Goal: Information Seeking & Learning: Learn about a topic

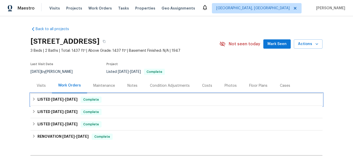
drag, startPoint x: 49, startPoint y: 100, endPoint x: 62, endPoint y: 94, distance: 13.7
click at [51, 100] on span "[DATE]" at bounding box center [57, 100] width 12 height 4
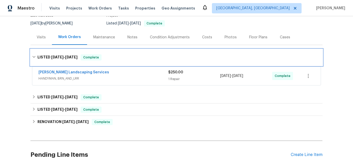
scroll to position [52, 0]
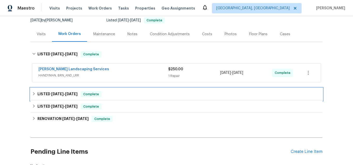
click at [51, 94] on span "8/15/25" at bounding box center [57, 94] width 12 height 4
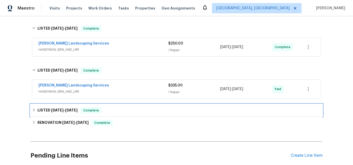
click at [54, 108] on h6 "LISTED 7/14/25 - 7/21/25" at bounding box center [57, 111] width 40 height 6
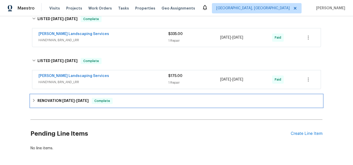
drag, startPoint x: 49, startPoint y: 101, endPoint x: 61, endPoint y: 97, distance: 12.9
click at [49, 101] on h6 "RENOVATION 6/11/25 - 6/16/25" at bounding box center [62, 101] width 51 height 6
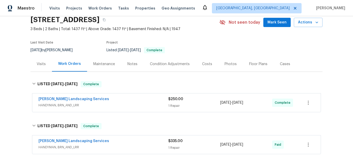
scroll to position [0, 0]
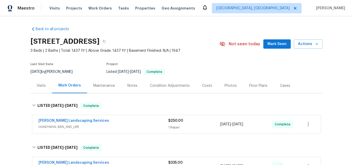
click at [38, 87] on div "Visits" at bounding box center [41, 85] width 9 height 5
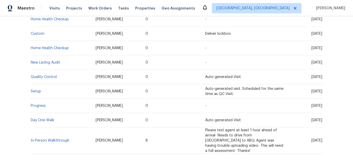
scroll to position [129, 0]
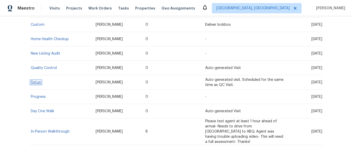
click at [33, 82] on link "Setup" at bounding box center [36, 83] width 10 height 4
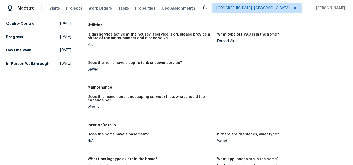
scroll to position [129, 0]
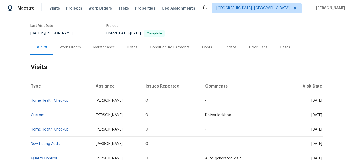
scroll to position [26, 0]
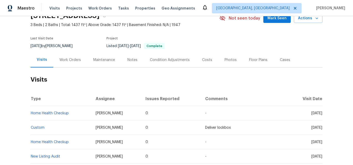
click at [64, 60] on div "Work Orders" at bounding box center [69, 60] width 21 height 5
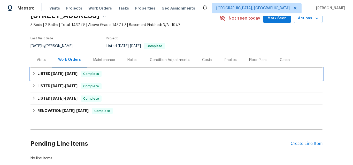
click at [56, 76] on h6 "LISTED 8/26/25 - 8/29/25" at bounding box center [57, 74] width 40 height 6
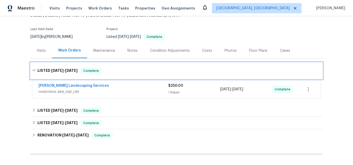
scroll to position [52, 0]
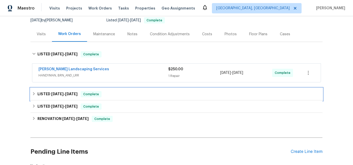
click at [54, 93] on span "8/15/25" at bounding box center [57, 94] width 12 height 4
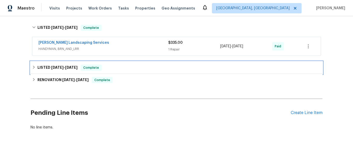
click at [48, 65] on h6 "LISTED 7/14/25 - 7/21/25" at bounding box center [57, 68] width 40 height 6
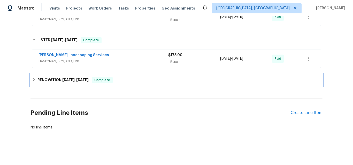
click at [54, 83] on div "RENOVATION 6/11/25 - 6/16/25 Complete" at bounding box center [176, 80] width 292 height 12
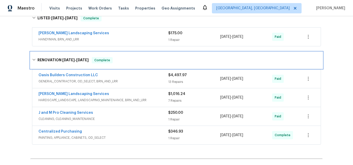
scroll to position [202, 0]
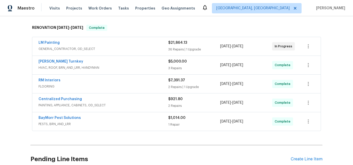
scroll to position [77, 0]
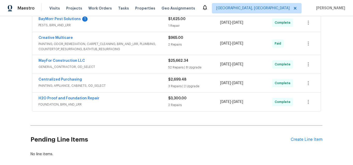
scroll to position [154, 0]
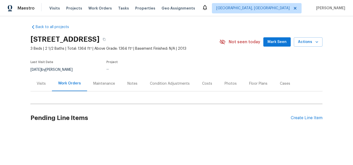
scroll to position [6, 0]
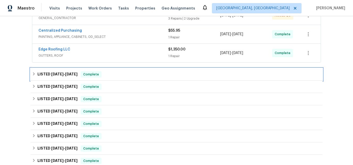
click at [53, 75] on span "[DATE]" at bounding box center [57, 75] width 12 height 4
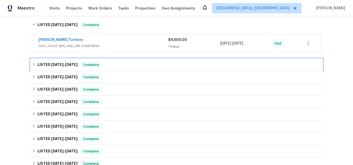
click at [53, 68] on div "LISTED 8/2/25 - 8/6/25 Complete" at bounding box center [176, 65] width 292 height 12
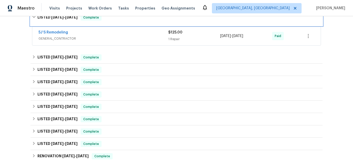
scroll to position [212, 0]
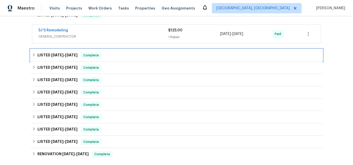
click at [51, 54] on span "7/28/25" at bounding box center [57, 55] width 12 height 4
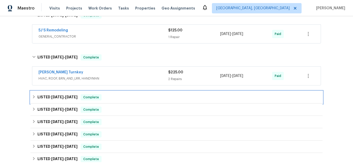
click at [52, 97] on span "11/7/24" at bounding box center [57, 98] width 12 height 4
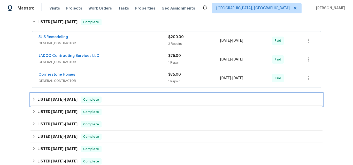
click at [57, 101] on span "10/4/24" at bounding box center [57, 100] width 12 height 4
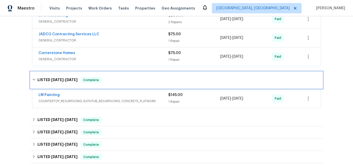
scroll to position [341, 0]
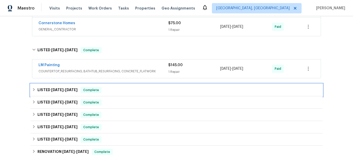
click at [51, 91] on span "10/1/24" at bounding box center [57, 90] width 12 height 4
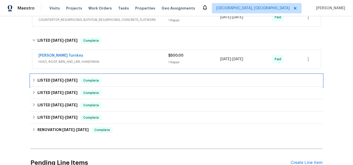
click at [51, 83] on h6 "LISTED 7/12/24 - 7/19/24" at bounding box center [57, 81] width 40 height 6
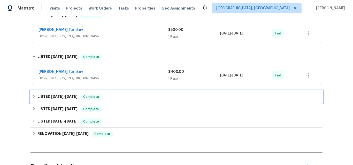
click at [48, 96] on h6 "LISTED 6/13/24 - 6/17/24" at bounding box center [57, 97] width 40 height 6
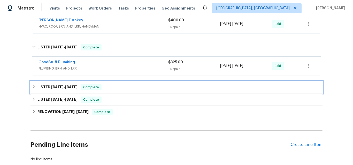
click at [49, 84] on h6 "LISTED 5/20/24 - 5/23/24" at bounding box center [57, 87] width 40 height 6
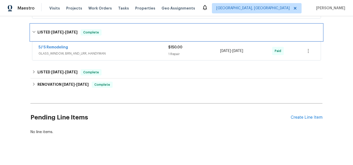
scroll to position [536, 0]
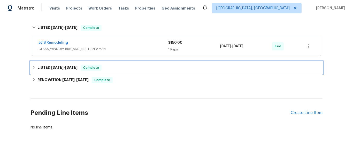
click at [51, 66] on span "3/23/24" at bounding box center [57, 68] width 12 height 4
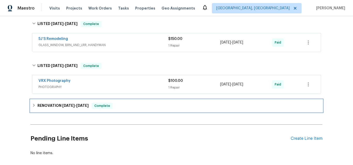
click at [52, 104] on h6 "RENOVATION 3/18/24 - 3/23/24" at bounding box center [62, 106] width 51 height 6
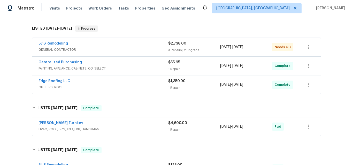
scroll to position [52, 0]
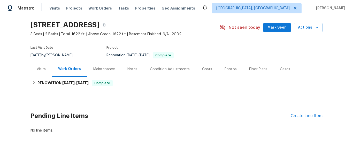
scroll to position [23, 0]
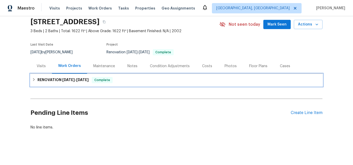
click at [54, 78] on h6 "RENOVATION [DATE] - [DATE]" at bounding box center [62, 80] width 51 height 6
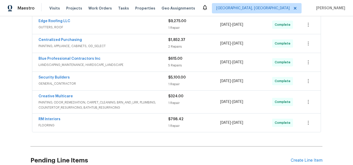
scroll to position [163, 0]
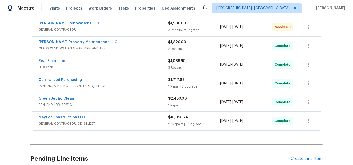
scroll to position [109, 0]
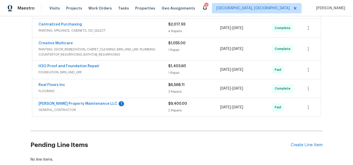
scroll to position [232, 0]
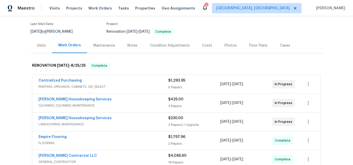
scroll to position [77, 0]
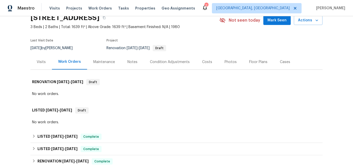
scroll to position [52, 0]
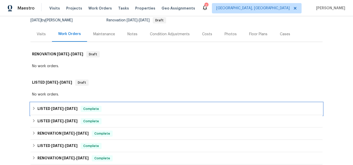
click at [55, 108] on span "7/6/25" at bounding box center [57, 109] width 12 height 4
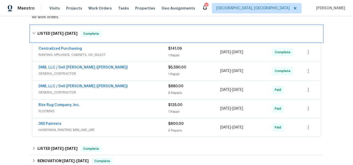
scroll to position [155, 0]
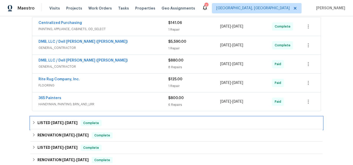
click at [53, 123] on span "4/17/25" at bounding box center [57, 123] width 12 height 4
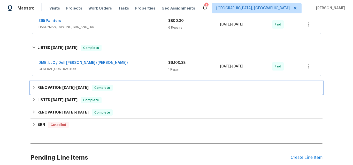
click at [45, 89] on h6 "RENOVATION 1/21/25 - 1/21/25" at bounding box center [62, 88] width 51 height 6
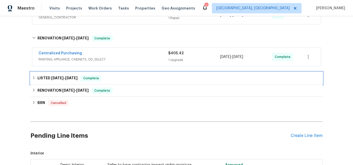
click at [51, 75] on div "LISTED 1/17/25 - 3/17/25 Complete" at bounding box center [176, 78] width 292 height 12
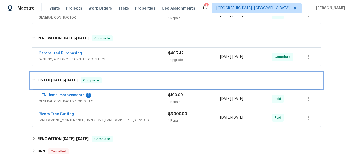
scroll to position [310, 0]
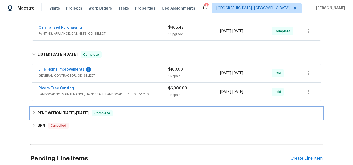
click at [55, 112] on h6 "RENOVATION 1/2/25 - 1/9/25" at bounding box center [62, 113] width 51 height 6
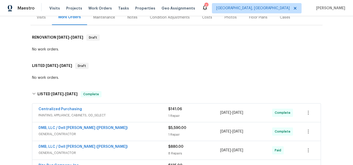
scroll to position [52, 0]
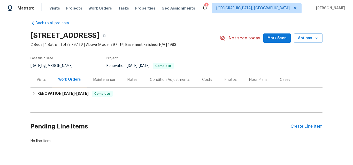
scroll to position [23, 0]
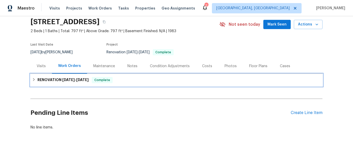
click at [59, 78] on h6 "RENOVATION 8/11/25 - 9/20/25" at bounding box center [62, 80] width 51 height 6
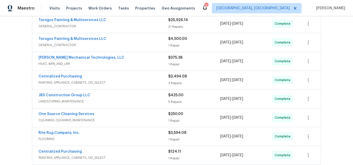
scroll to position [127, 0]
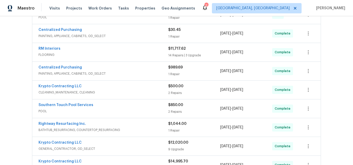
scroll to position [181, 0]
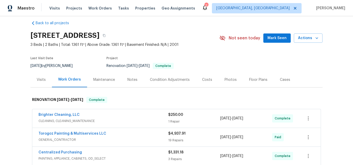
scroll to position [83, 0]
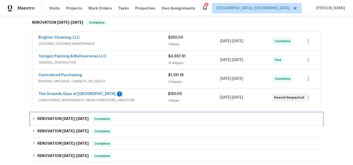
click at [66, 118] on span "[DATE]" at bounding box center [68, 119] width 12 height 4
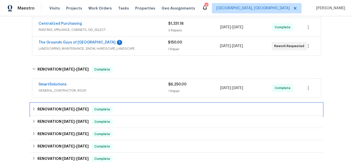
drag, startPoint x: 59, startPoint y: 114, endPoint x: 76, endPoint y: 103, distance: 20.2
click at [59, 113] on div "RENOVATION 8/11/25 - 8/20/25 Complete" at bounding box center [176, 110] width 292 height 12
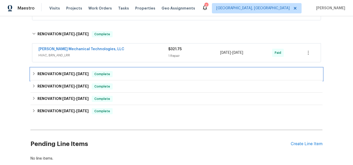
click at [49, 73] on h6 "RENOVATION 8/11/25 - 8/20/25" at bounding box center [62, 74] width 51 height 6
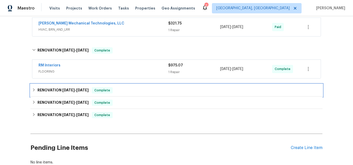
drag, startPoint x: 56, startPoint y: 92, endPoint x: 79, endPoint y: 84, distance: 24.8
click at [55, 92] on h6 "RENOVATION 8/11/25 - 8/20/25" at bounding box center [62, 90] width 51 height 6
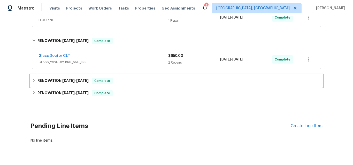
click at [53, 81] on h6 "RENOVATION 8/11/25 - 8/20/25" at bounding box center [62, 81] width 51 height 6
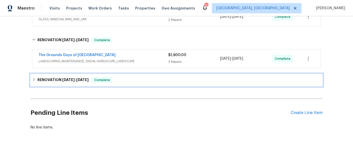
click at [60, 79] on h6 "RENOVATION 7/16/25 - 7/17/25" at bounding box center [62, 80] width 51 height 6
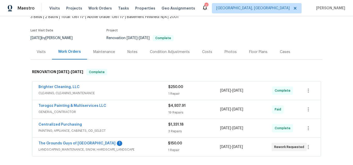
scroll to position [27, 0]
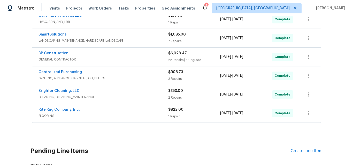
scroll to position [155, 0]
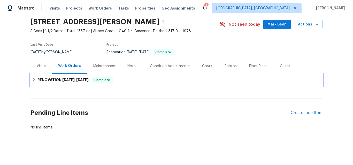
click at [47, 77] on h6 "RENOVATION [DATE] - [DATE]" at bounding box center [62, 80] width 51 height 6
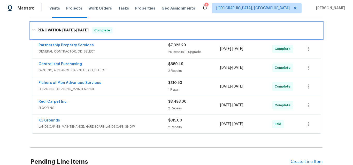
scroll to position [75, 0]
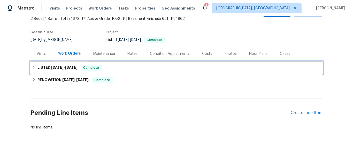
click at [51, 66] on span "8/1/25" at bounding box center [57, 68] width 12 height 4
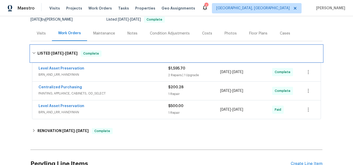
scroll to position [62, 0]
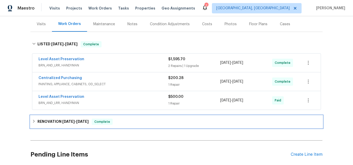
drag, startPoint x: 58, startPoint y: 121, endPoint x: 61, endPoint y: 107, distance: 14.7
click at [58, 121] on h6 "RENOVATION 6/26/25 - 7/3/25" at bounding box center [62, 122] width 51 height 6
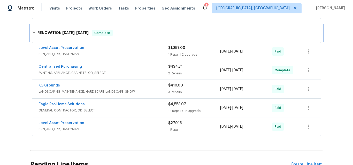
scroll to position [165, 0]
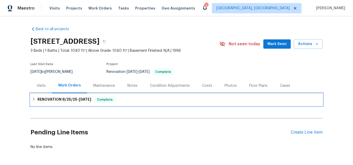
click at [53, 103] on h6 "RENOVATION 8/25/25 - 8/26/25" at bounding box center [64, 100] width 54 height 6
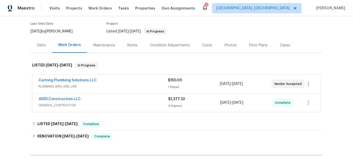
scroll to position [58, 0]
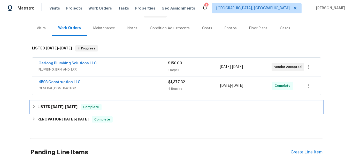
click at [62, 106] on span "6/18/25 - 6/19/25" at bounding box center [64, 107] width 26 height 4
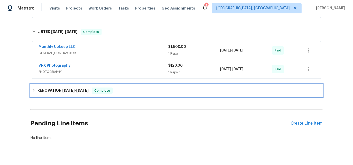
click at [56, 90] on h6 "RENOVATION 6/2/25 - 6/15/25" at bounding box center [62, 91] width 51 height 6
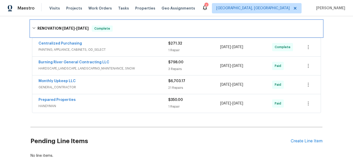
scroll to position [206, 0]
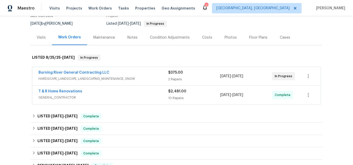
scroll to position [58, 0]
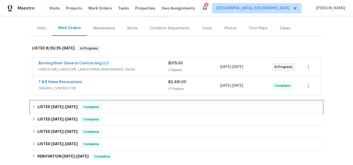
click at [57, 106] on span "8/11/25" at bounding box center [57, 107] width 12 height 4
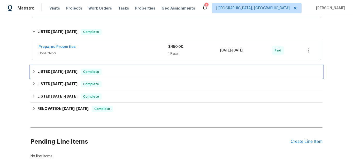
click at [47, 69] on div "LISTED 7/22/25 - 8/1/25 Complete" at bounding box center [176, 72] width 292 height 12
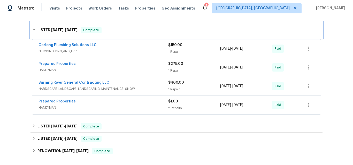
scroll to position [187, 0]
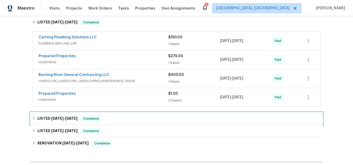
drag, startPoint x: 49, startPoint y: 120, endPoint x: 61, endPoint y: 108, distance: 16.6
click at [51, 120] on span "7/1/25" at bounding box center [57, 119] width 12 height 4
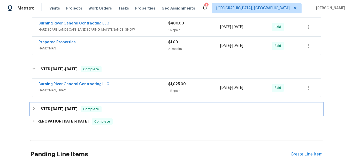
drag, startPoint x: 50, startPoint y: 108, endPoint x: 78, endPoint y: 90, distance: 32.8
click at [51, 108] on span "7/1/25" at bounding box center [57, 109] width 12 height 4
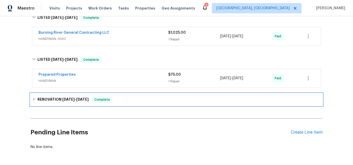
click at [51, 102] on h6 "RENOVATION 6/9/25 - 6/18/25" at bounding box center [62, 100] width 51 height 6
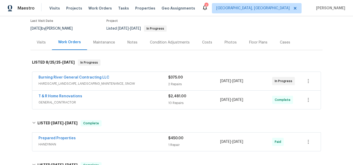
scroll to position [32, 0]
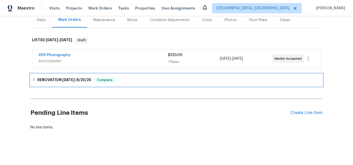
click at [57, 77] on h6 "RENOVATION [DATE] - [DATE]" at bounding box center [64, 80] width 54 height 6
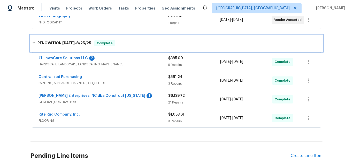
scroll to position [96, 0]
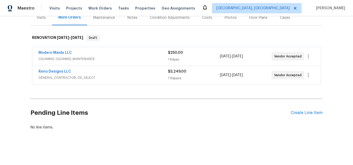
scroll to position [72, 0]
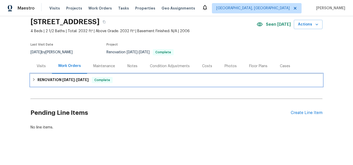
click at [51, 77] on h6 "RENOVATION [DATE] - [DATE]" at bounding box center [62, 80] width 51 height 6
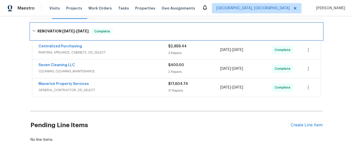
scroll to position [75, 0]
